Goal: Transaction & Acquisition: Purchase product/service

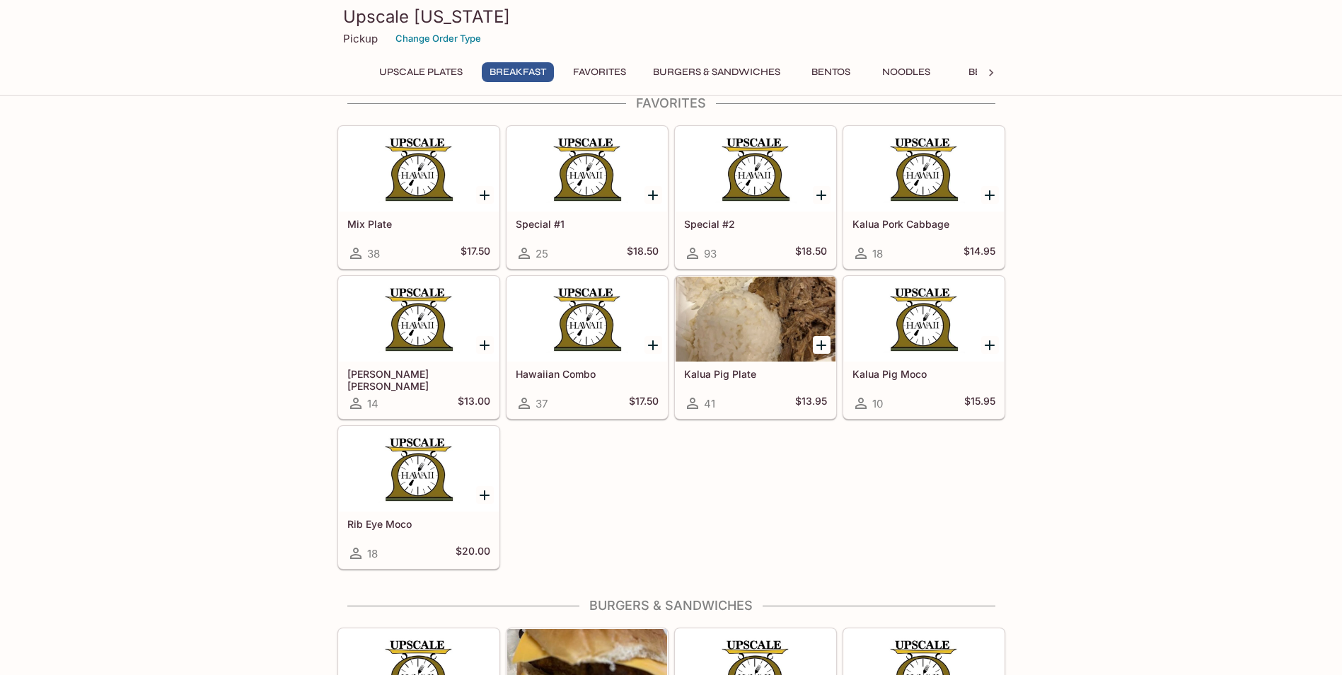
scroll to position [1203, 0]
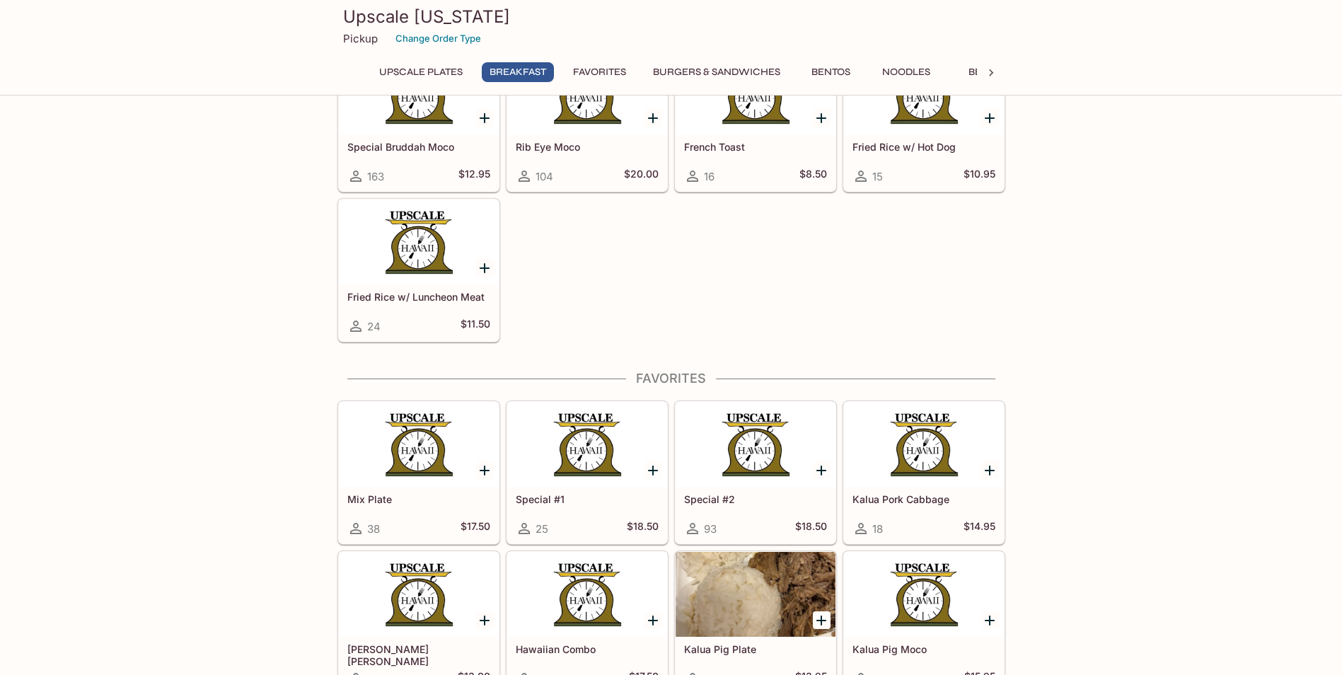
click at [579, 443] on div at bounding box center [587, 444] width 160 height 85
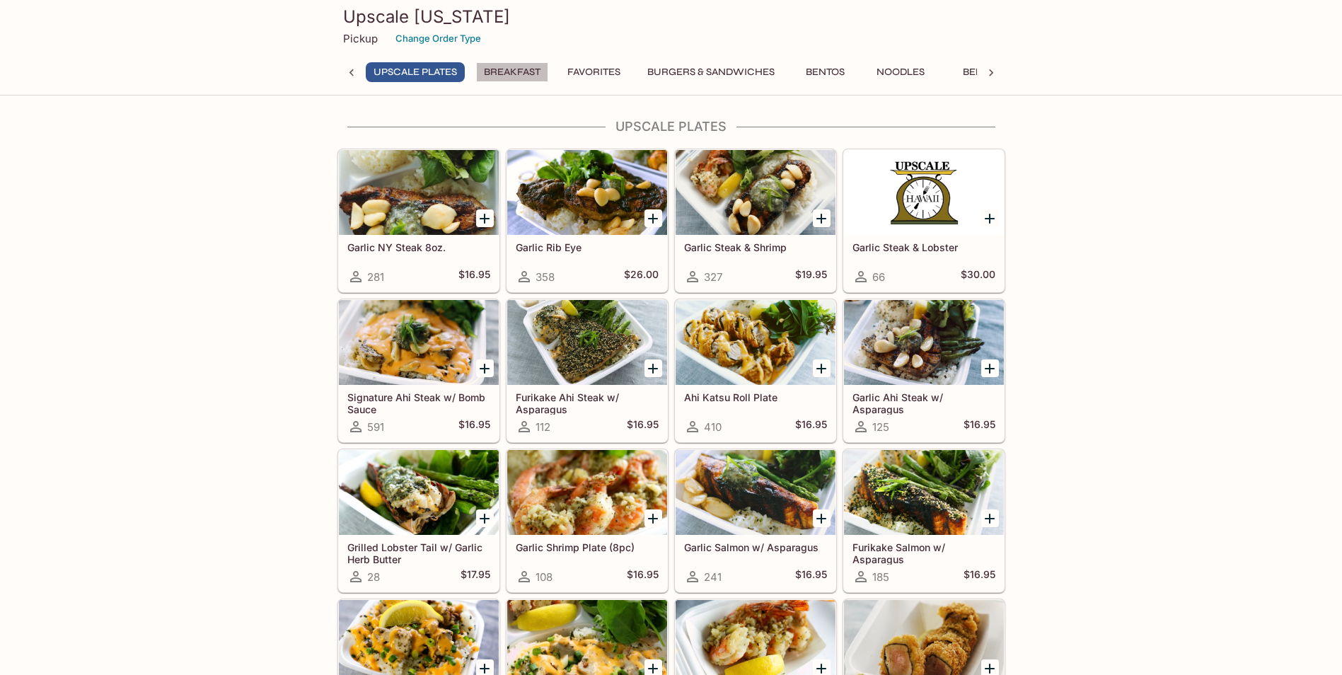
click at [516, 63] on button "Breakfast" at bounding box center [512, 72] width 72 height 20
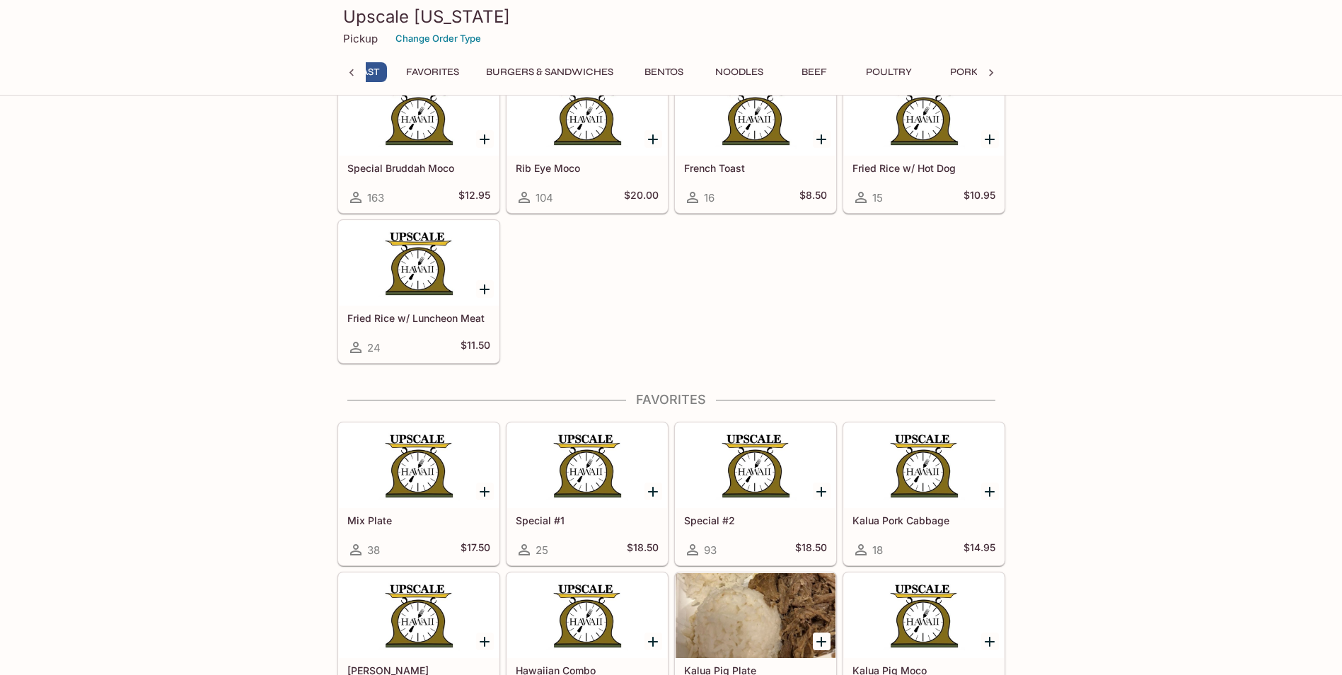
scroll to position [0, 117]
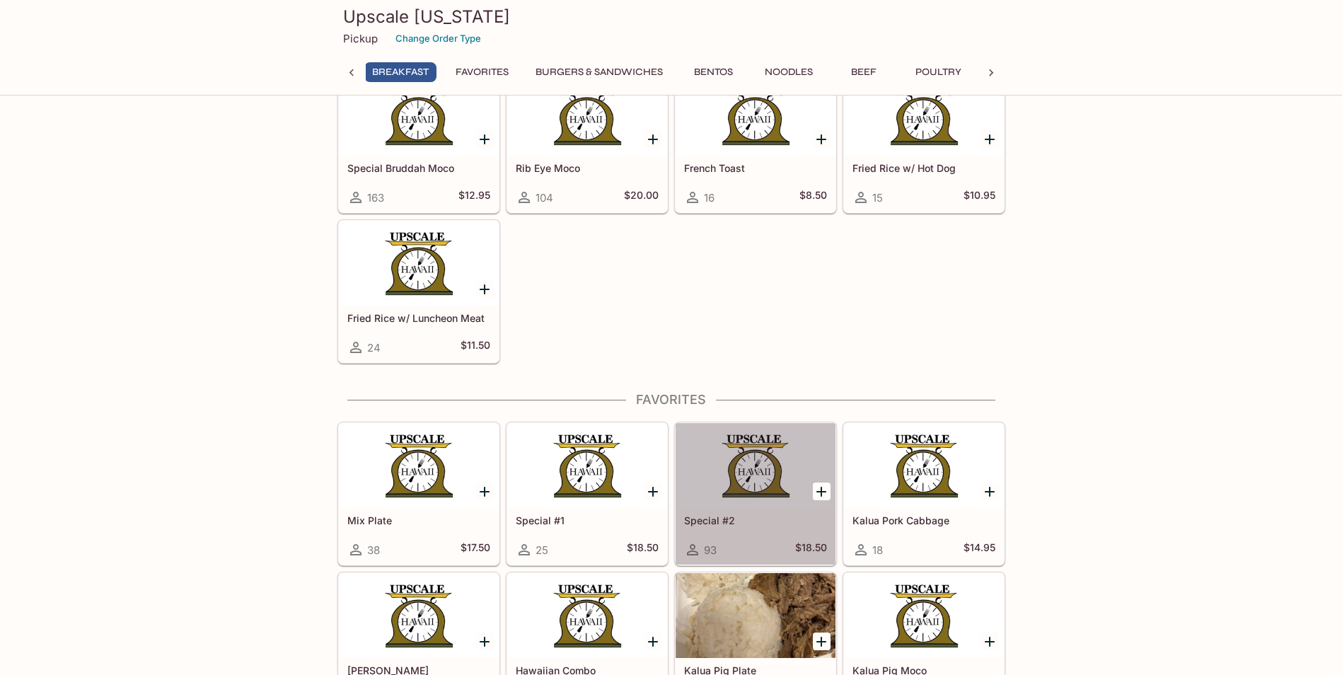
click at [763, 464] on div at bounding box center [756, 465] width 160 height 85
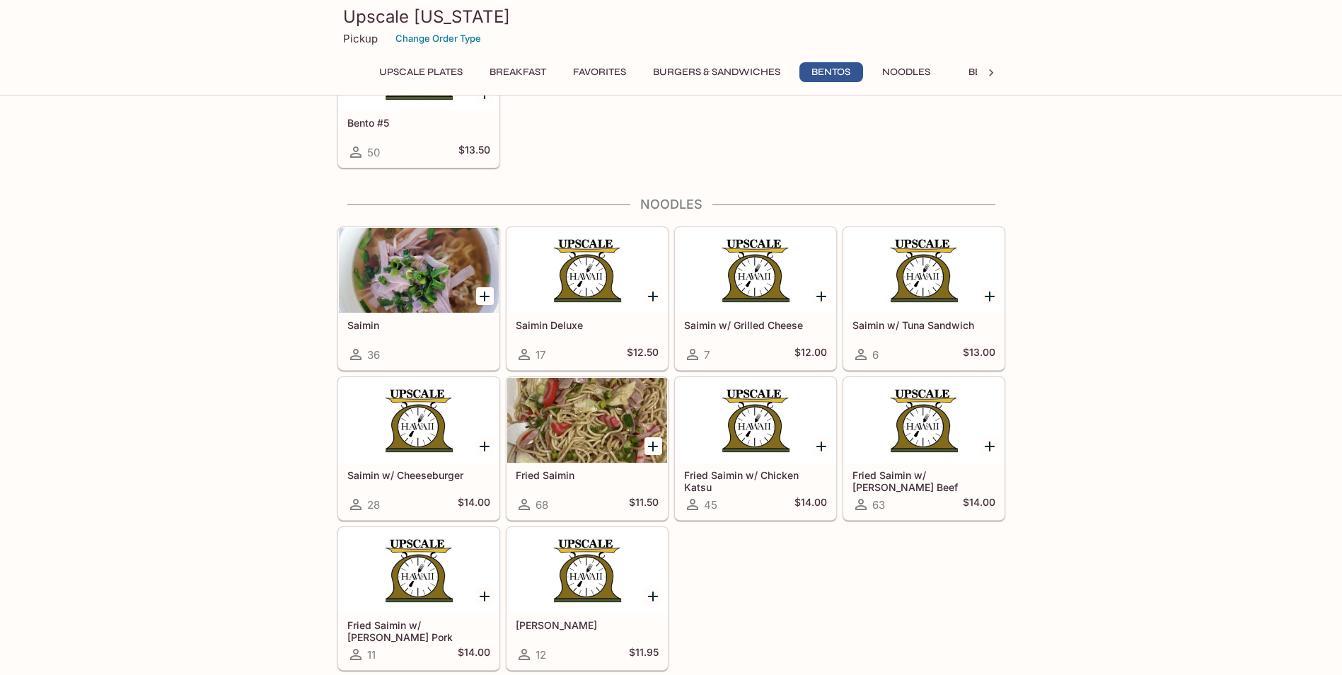
scroll to position [3609, 0]
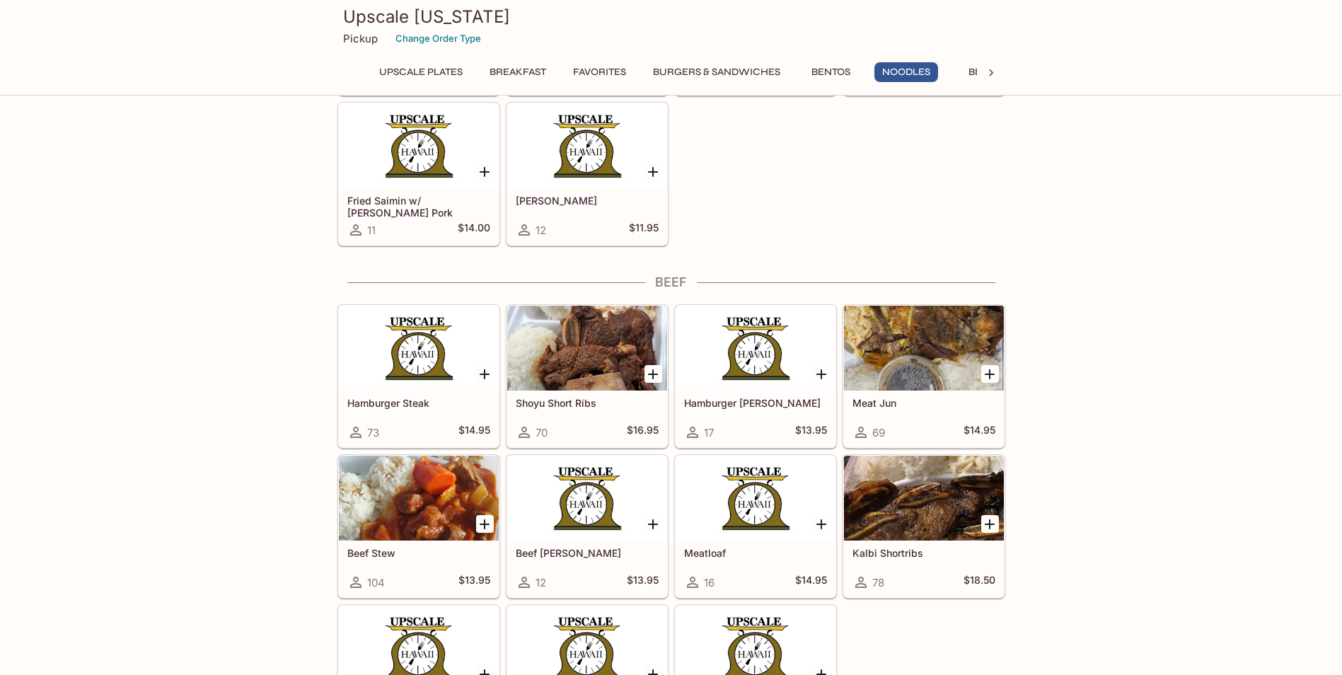
click at [420, 517] on div at bounding box center [419, 498] width 160 height 85
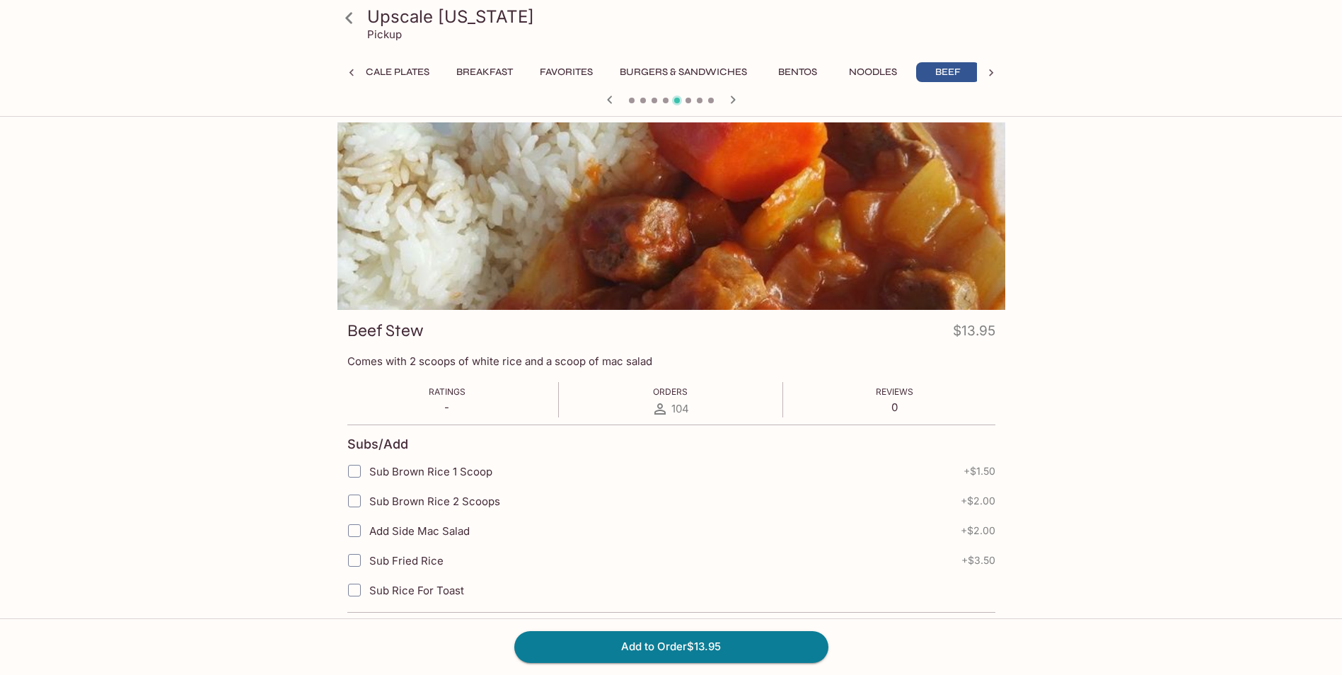
scroll to position [0, 40]
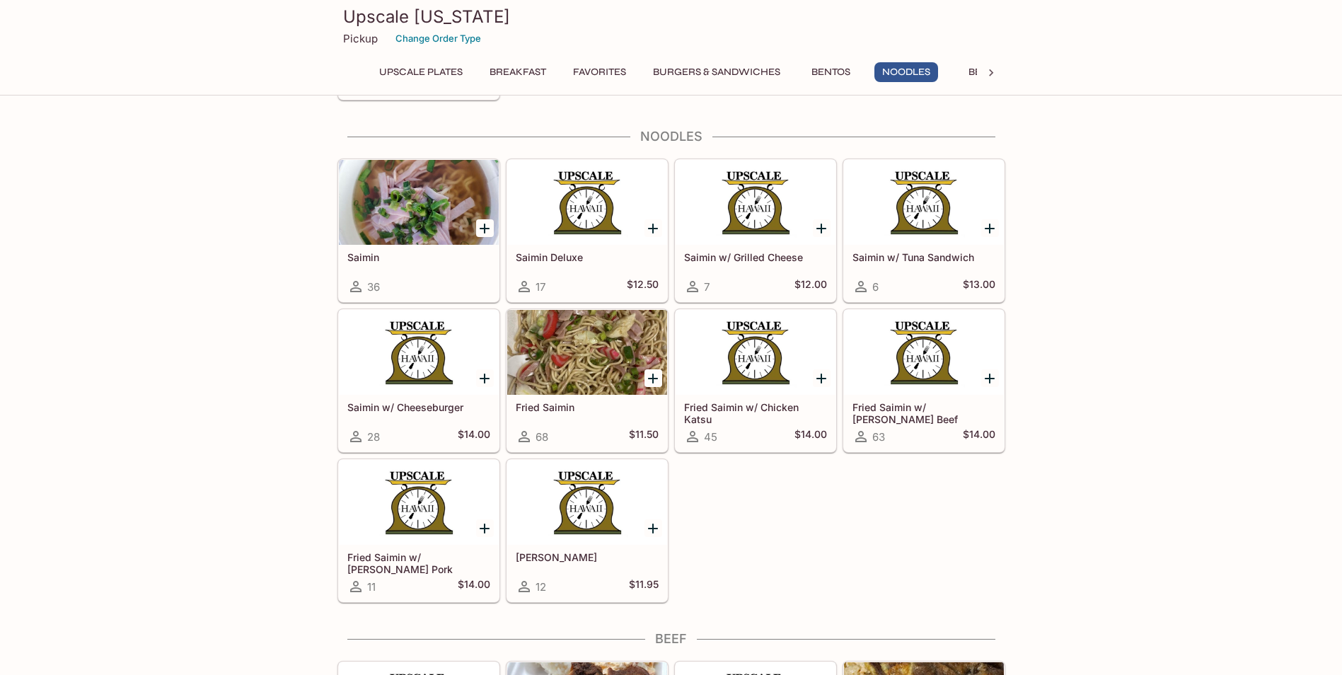
scroll to position [3748, 0]
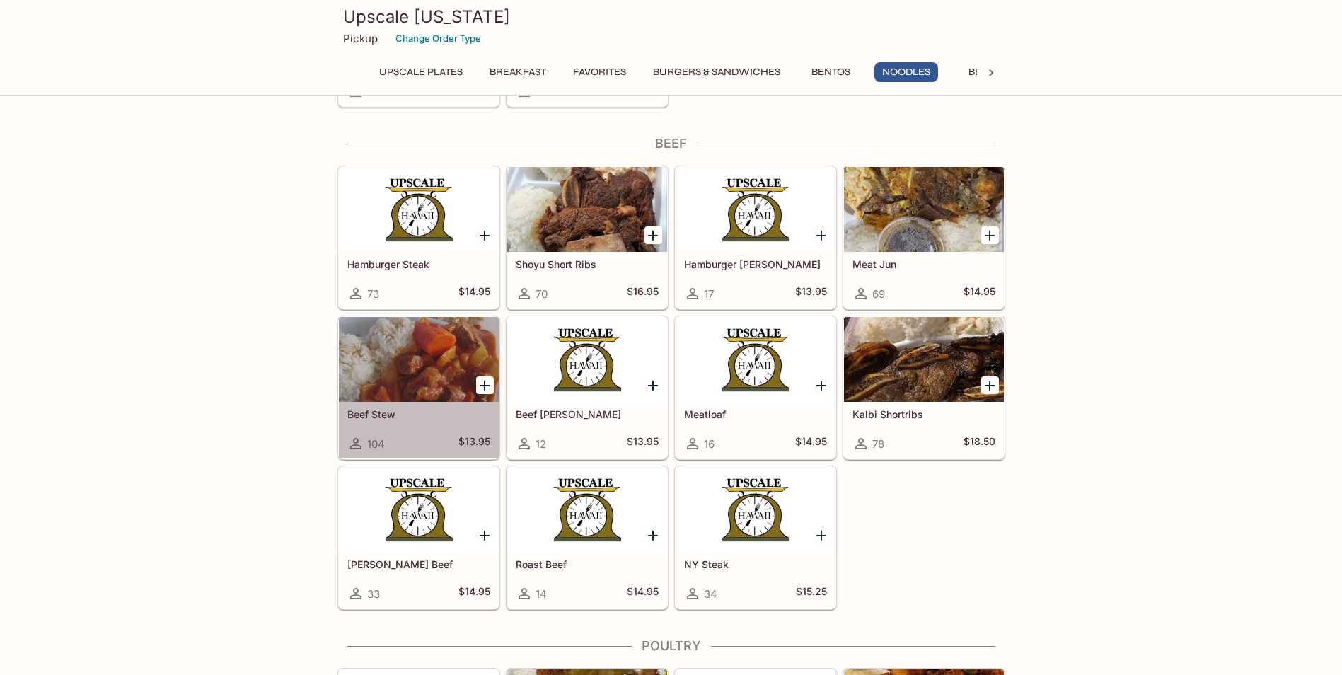
click at [407, 375] on div at bounding box center [419, 359] width 160 height 85
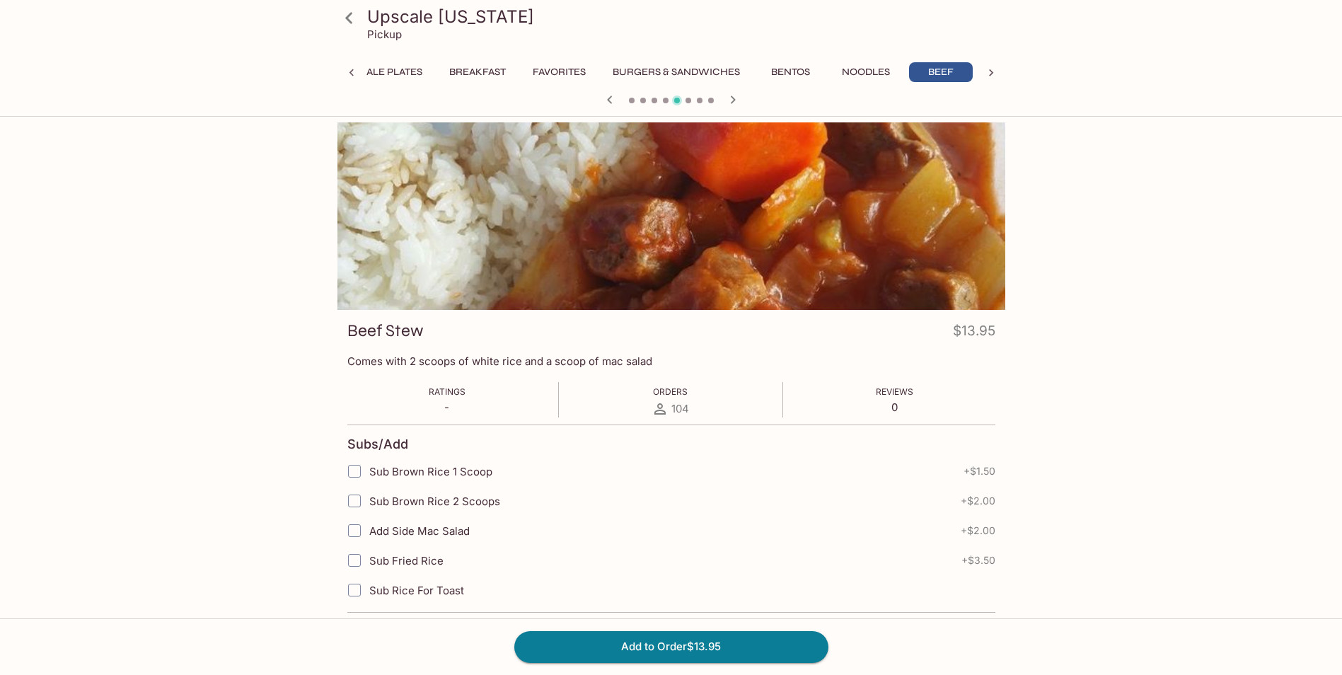
scroll to position [0, 40]
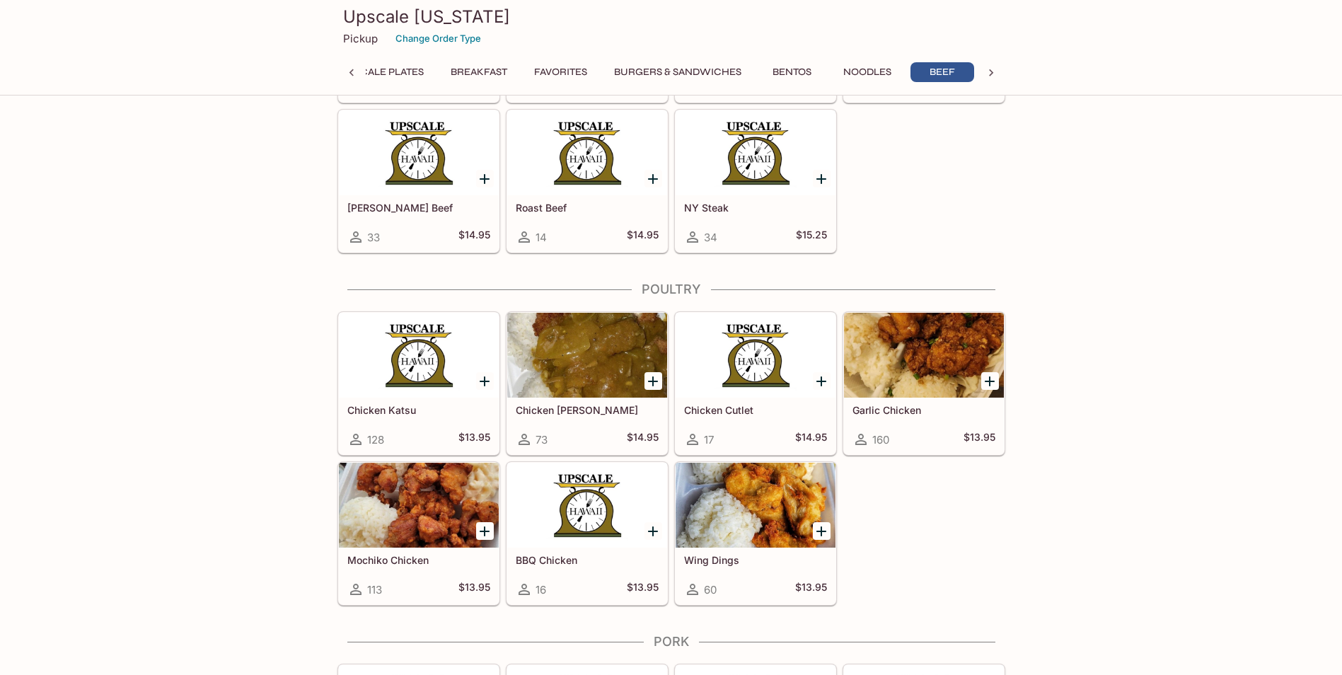
scroll to position [0, 40]
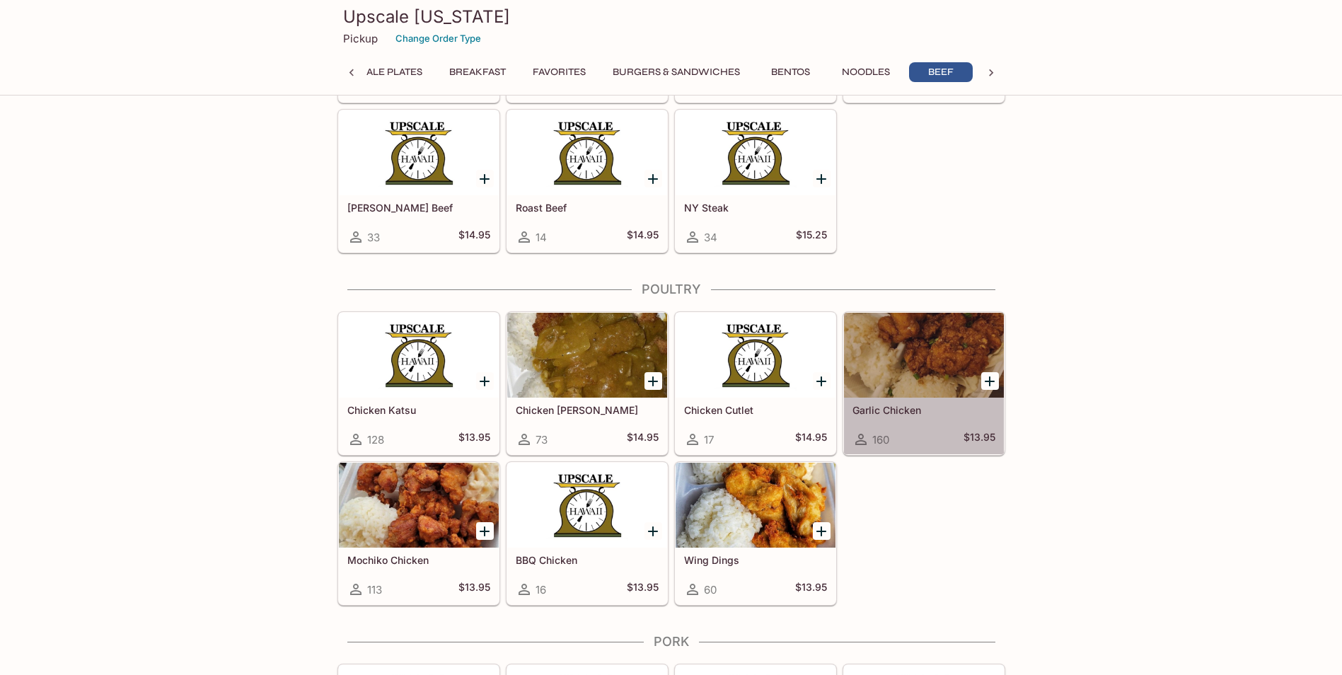
click at [911, 413] on h5 "Garlic Chicken" at bounding box center [924, 410] width 143 height 12
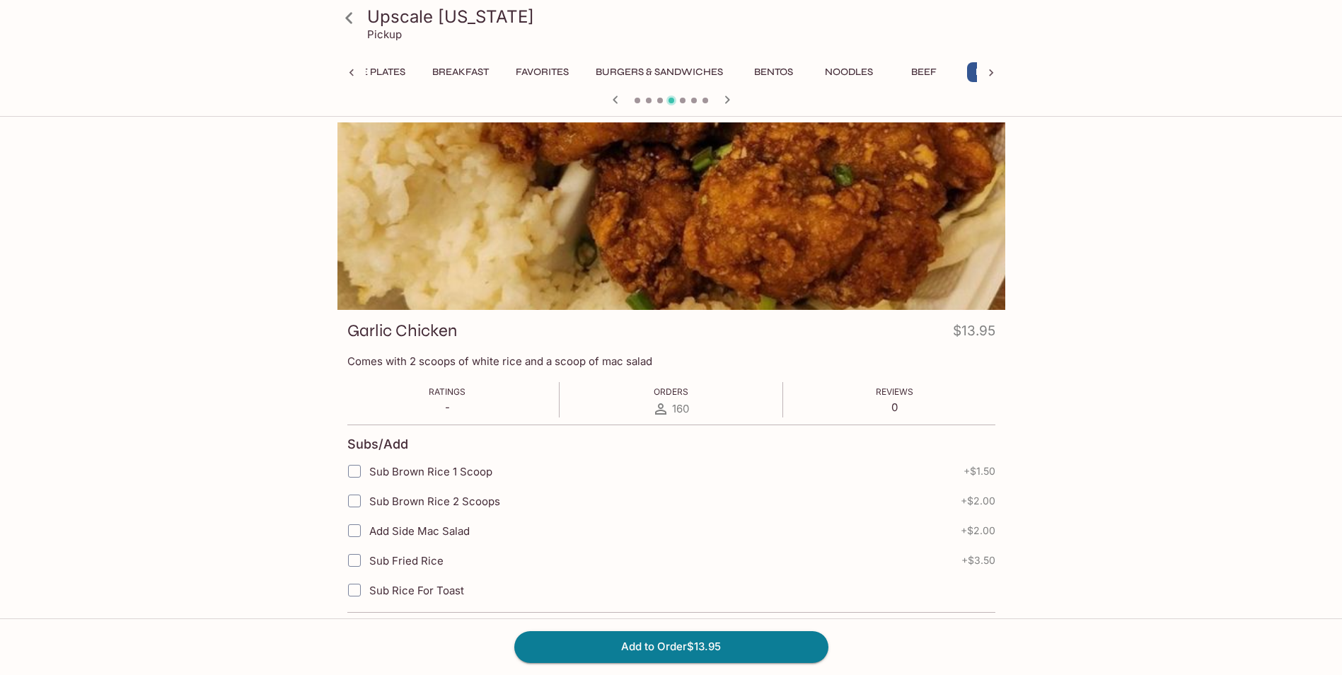
scroll to position [0, 115]
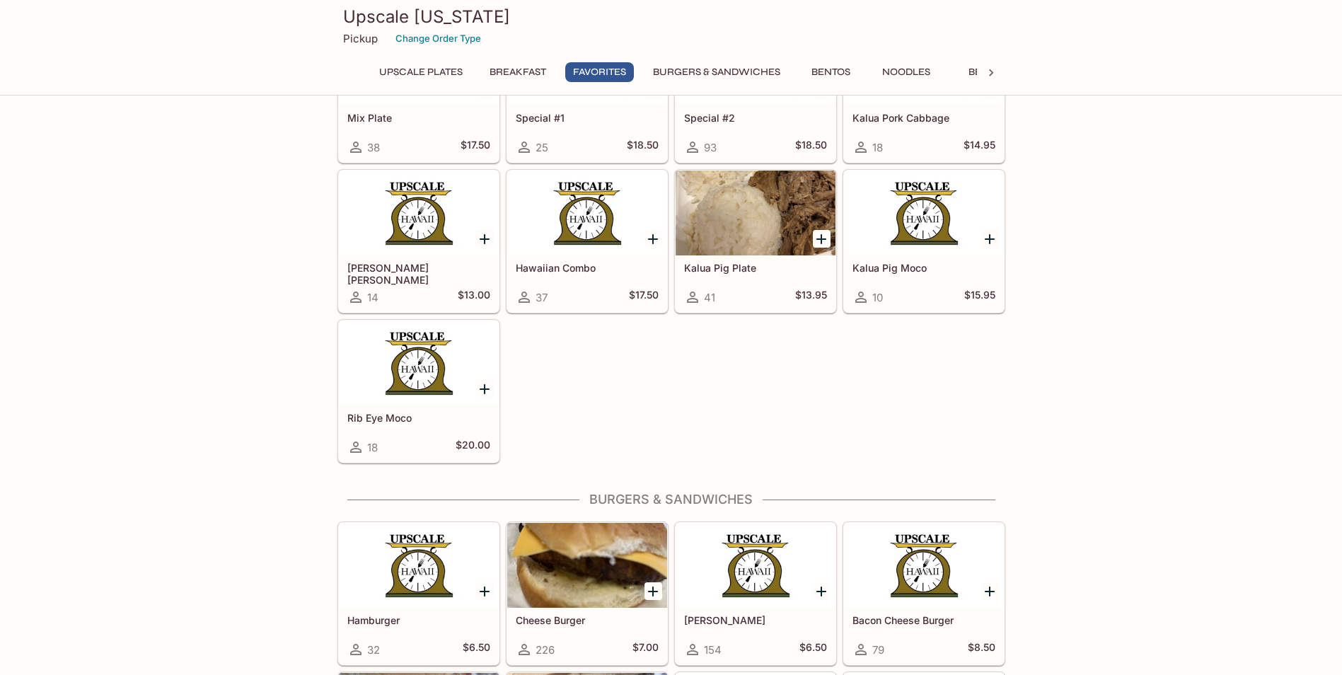
scroll to position [1625, 0]
